Goal: Information Seeking & Learning: Learn about a topic

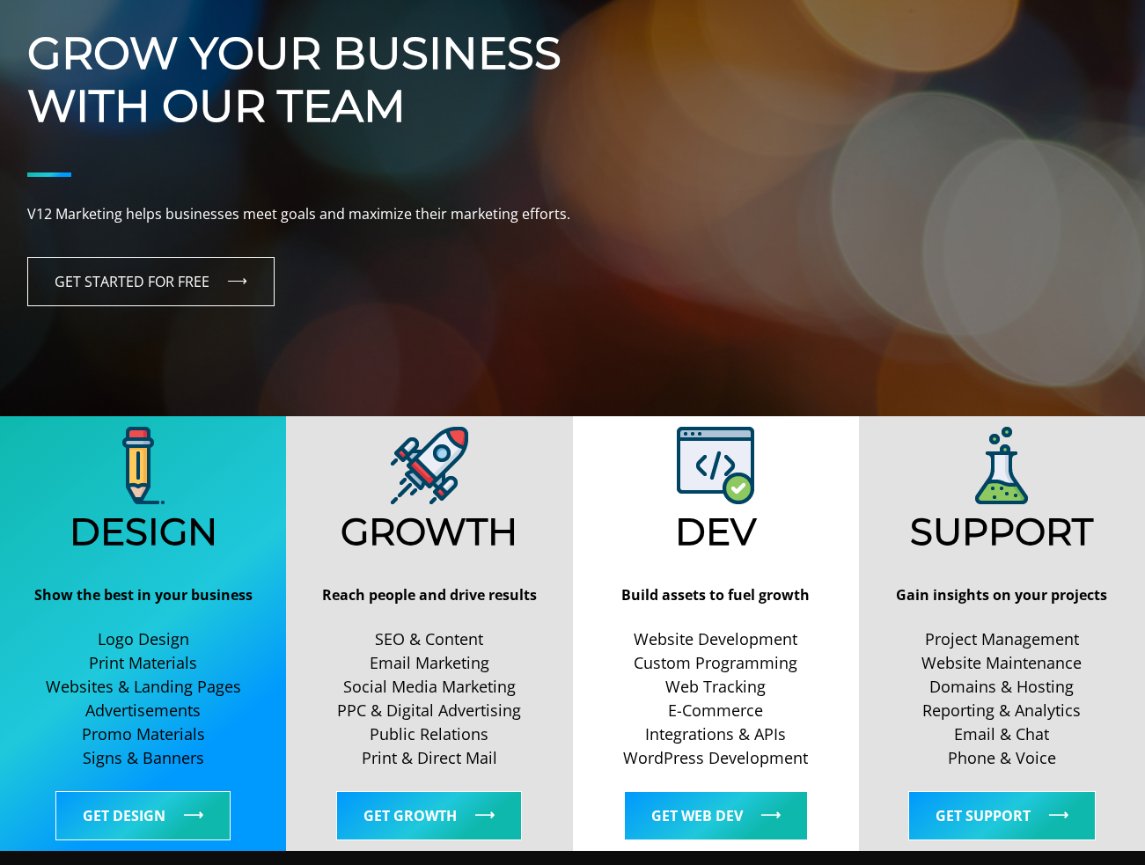
scroll to position [234, 0]
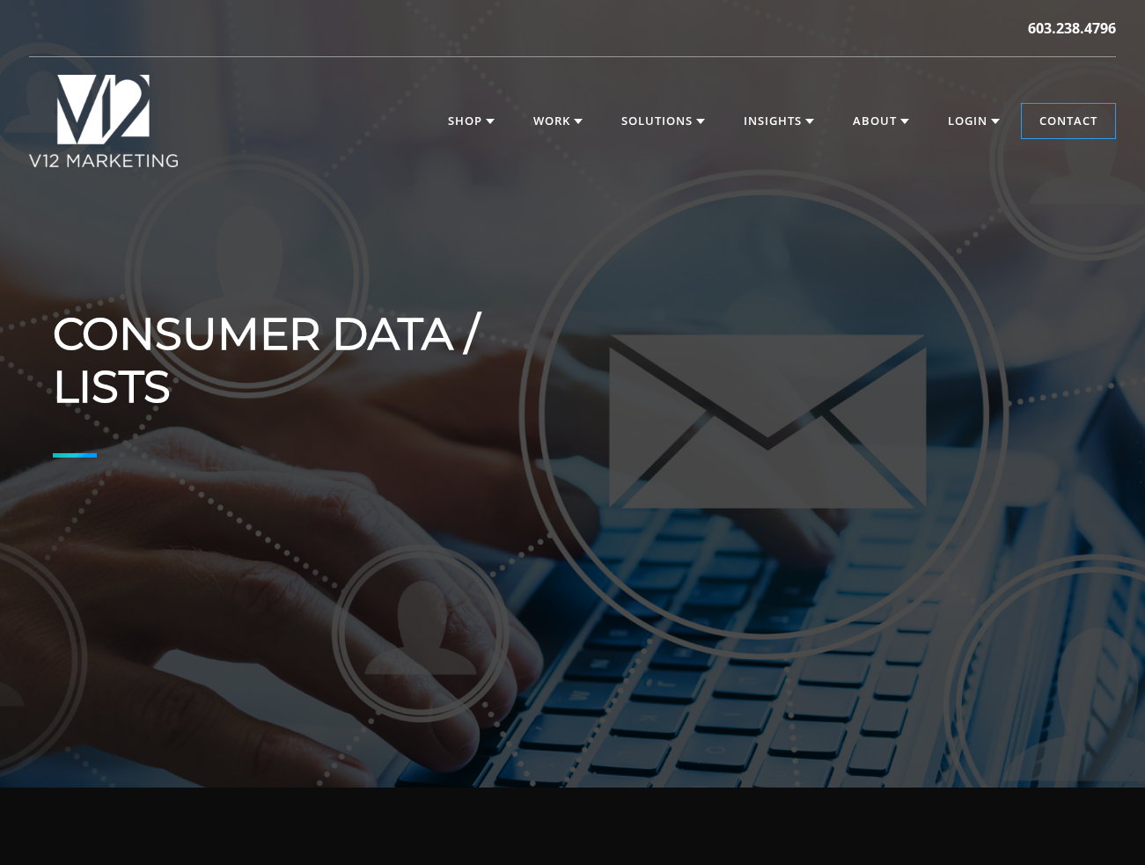
click at [111, 127] on img at bounding box center [103, 121] width 149 height 92
